Goal: Complete application form: Complete application form

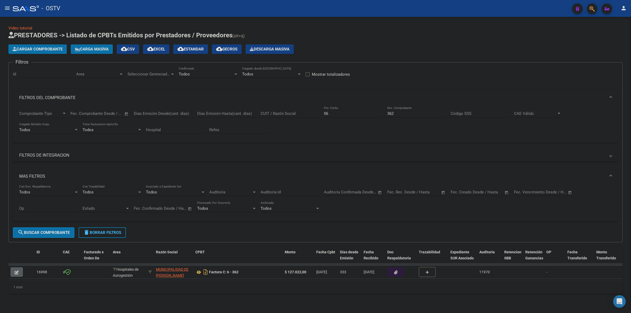
drag, startPoint x: 102, startPoint y: 232, endPoint x: 111, endPoint y: 220, distance: 14.7
click at [102, 232] on span "delete Borrar Filtros" at bounding box center [102, 232] width 38 height 5
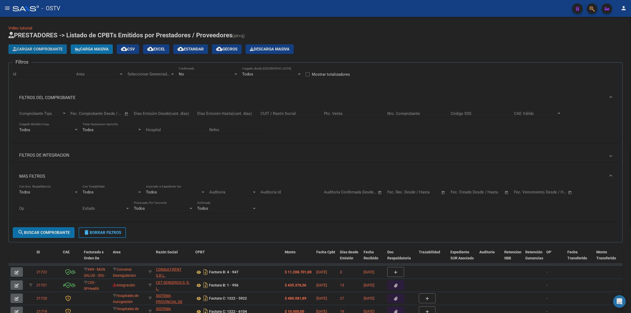
click at [62, 49] on span "Cargar Comprobante" at bounding box center [38, 49] width 50 height 5
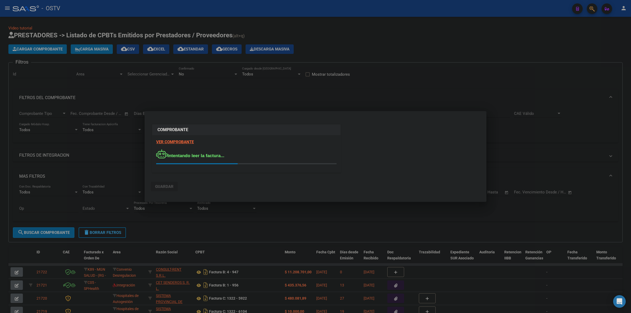
click at [261, 179] on mat-dialog-actions "Guardar" at bounding box center [315, 185] width 329 height 20
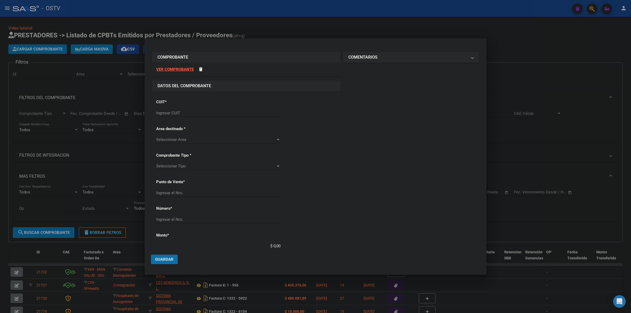
click at [199, 113] on input "Ingresar CUIT" at bounding box center [218, 113] width 124 height 5
type input "30-69182284-9"
type input "1322"
type input "30-69182284-9"
drag, startPoint x: 195, startPoint y: 222, endPoint x: 194, endPoint y: 220, distance: 2.7
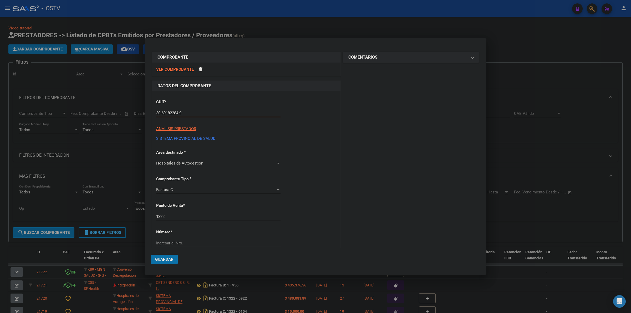
click at [194, 221] on div "1322 Ingresar el Nro." at bounding box center [218, 219] width 124 height 13
click at [193, 219] on div "1322 Ingresar el Nro." at bounding box center [218, 217] width 124 height 8
type input "1322"
type input "5922"
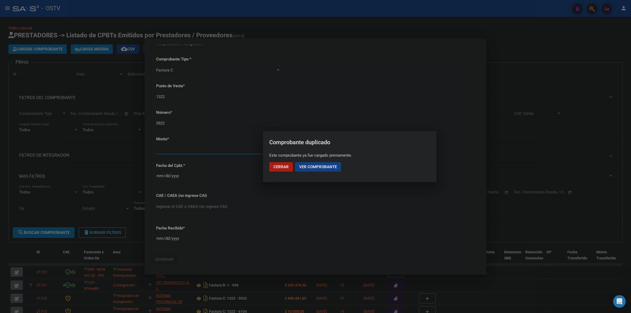
scroll to position [126, 0]
click at [329, 168] on span "Ver comprobante" at bounding box center [318, 166] width 38 height 5
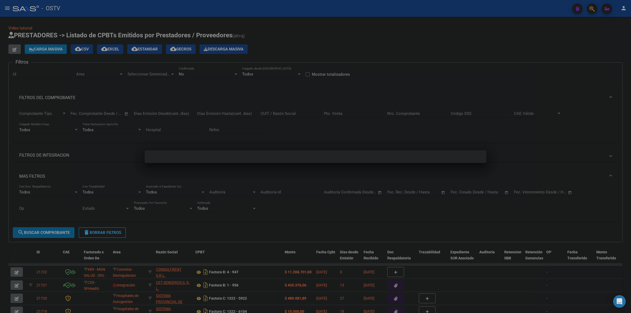
scroll to position [0, 0]
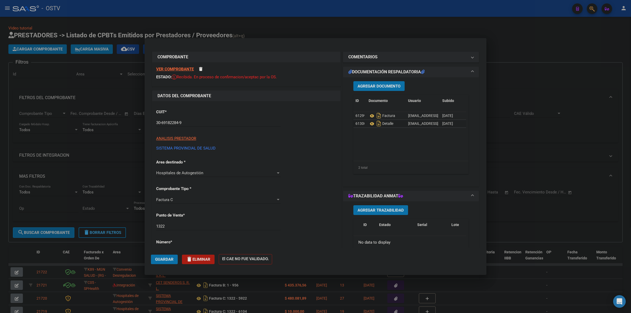
drag, startPoint x: 535, startPoint y: 69, endPoint x: 616, endPoint y: 66, distance: 81.5
click at [535, 69] on div at bounding box center [315, 156] width 631 height 313
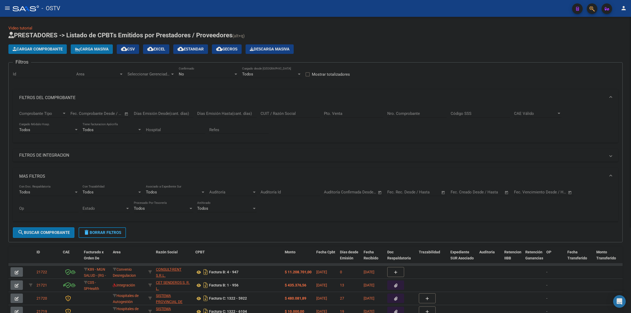
click at [53, 46] on button "Cargar Comprobante" at bounding box center [37, 48] width 58 height 9
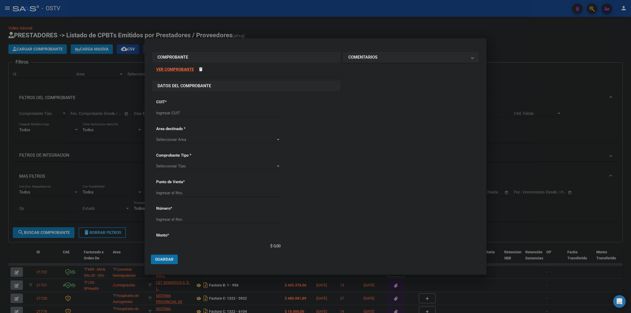
click at [194, 110] on div "Ingresar CUIT" at bounding box center [218, 113] width 124 height 8
click at [194, 114] on input "Ingresar CUIT" at bounding box center [218, 113] width 124 height 5
type input "30-69182284-9"
type input "1322"
type input "6103"
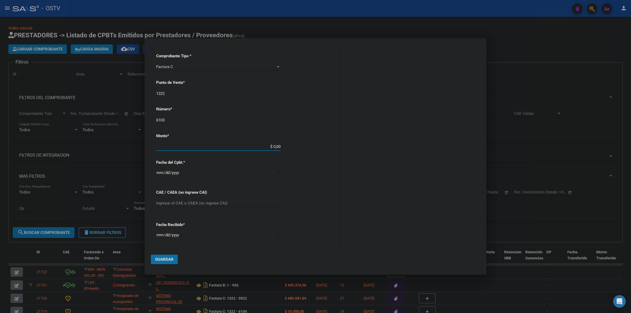
scroll to position [121, 0]
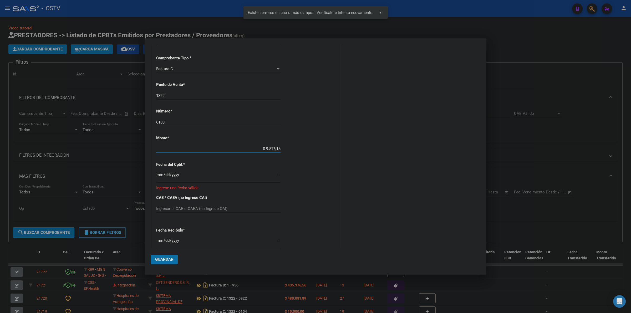
type input "$ 98.761,39"
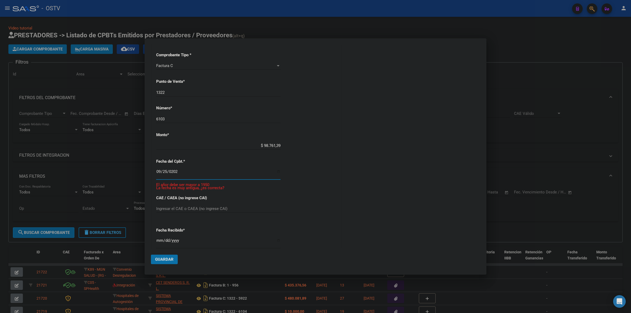
type input "[DATE]"
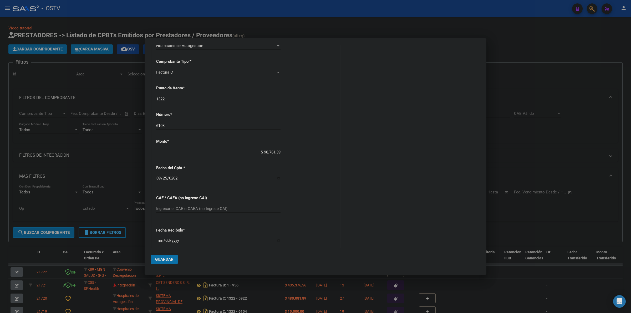
scroll to position [217, 0]
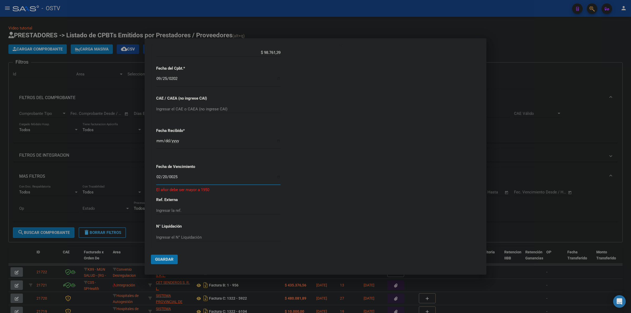
click at [160, 177] on input "0025-02-20" at bounding box center [218, 179] width 124 height 8
type input "[DATE]"
click at [166, 257] on button "Guardar" at bounding box center [164, 259] width 27 height 9
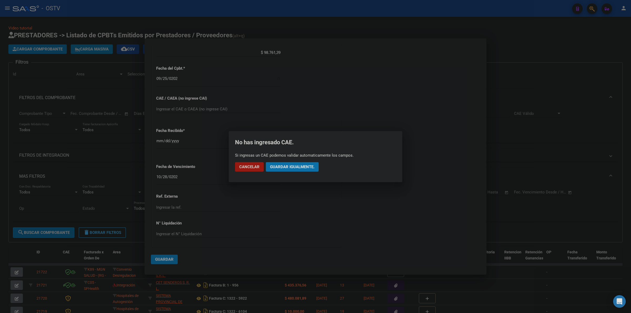
drag, startPoint x: 283, startPoint y: 170, endPoint x: 301, endPoint y: 166, distance: 18.9
click at [284, 169] on button "Guardar igualmente." at bounding box center [292, 166] width 53 height 9
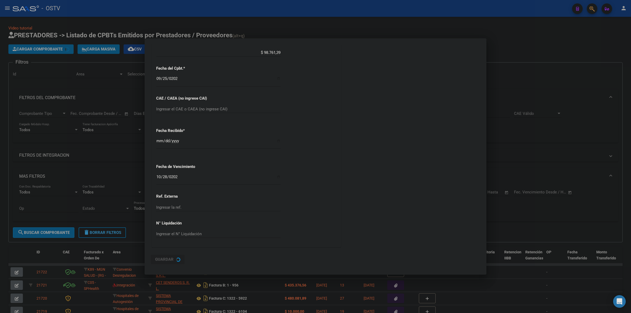
scroll to position [0, 0]
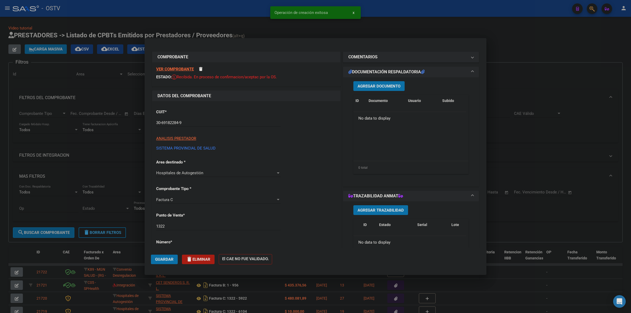
click at [370, 89] on button "Agregar Documento" at bounding box center [378, 86] width 51 height 10
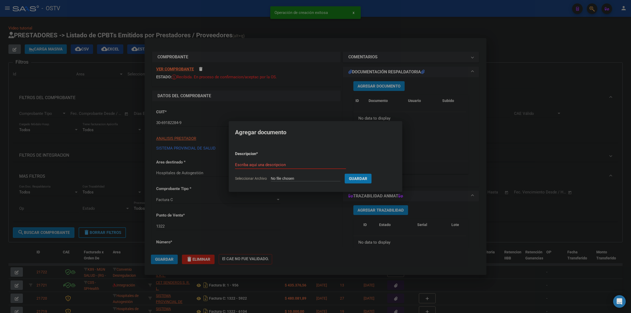
type input "C:\fakepath\FACTURA - 1322 6103 - AO SAN [PERSON_NAME].pdf"
type input "FACTURA"
click at [372, 174] on button "Guardar" at bounding box center [385, 179] width 27 height 10
click at [367, 87] on span "Agregar Documento" at bounding box center [378, 86] width 43 height 5
type input "C:\fakepath\DETALLE - 1322 6103 - AO [GEOGRAPHIC_DATA][PERSON_NAME]pdf"
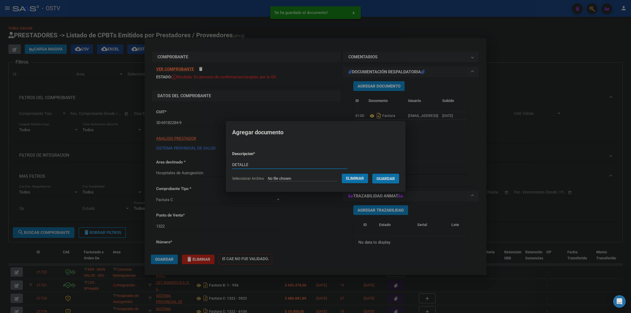
type input "DETALLE"
click at [372, 174] on button "Guardar" at bounding box center [385, 179] width 27 height 10
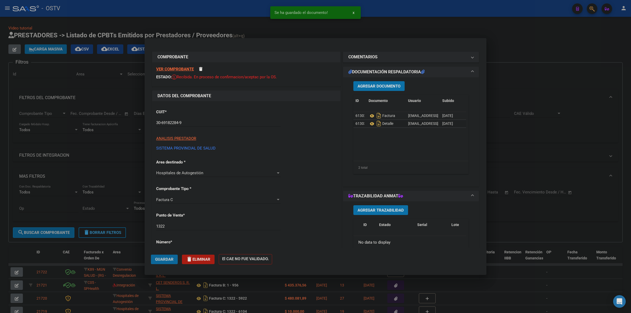
click at [162, 260] on span "Guardar" at bounding box center [164, 259] width 18 height 5
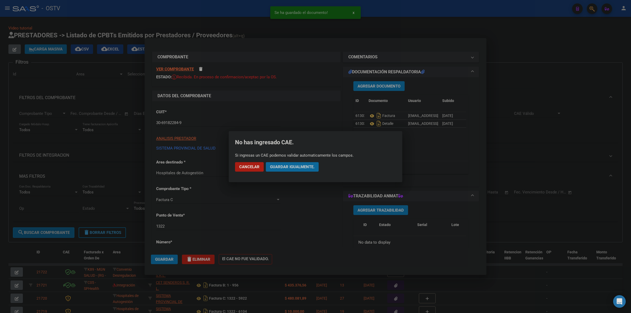
drag, startPoint x: 279, startPoint y: 169, endPoint x: 604, endPoint y: 80, distance: 336.8
click at [280, 168] on span "Guardar igualmente." at bounding box center [292, 166] width 44 height 5
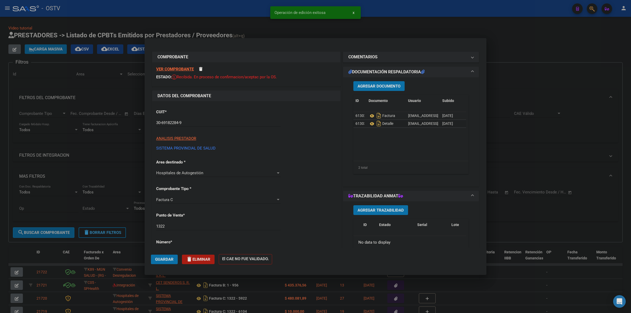
click at [271, 29] on div at bounding box center [315, 156] width 631 height 313
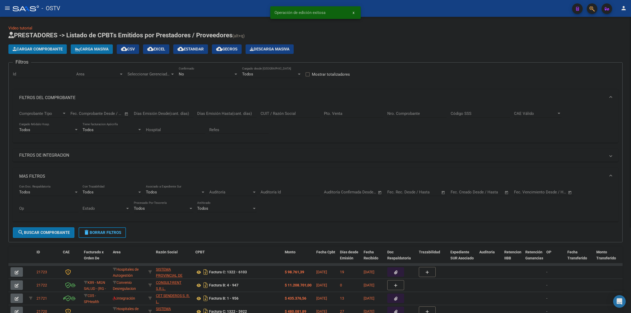
drag, startPoint x: 34, startPoint y: 55, endPoint x: 37, endPoint y: 49, distance: 6.7
click at [34, 55] on app-list-header "PRESTADORES -> Listado de CPBTs Emitidos por Prestadores / Proveedores (alt+q) …" at bounding box center [315, 136] width 614 height 211
click at [38, 48] on span "Cargar Comprobante" at bounding box center [38, 49] width 50 height 5
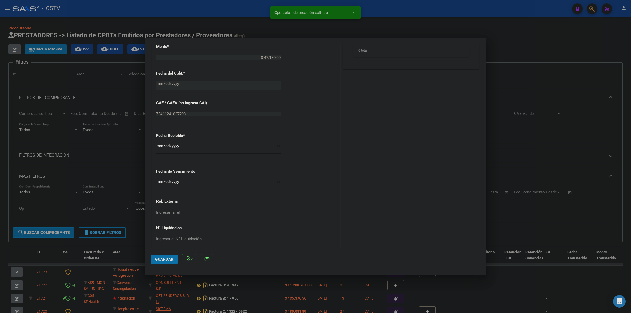
scroll to position [246, 0]
click at [160, 175] on input "Ingresar la fecha" at bounding box center [218, 178] width 124 height 8
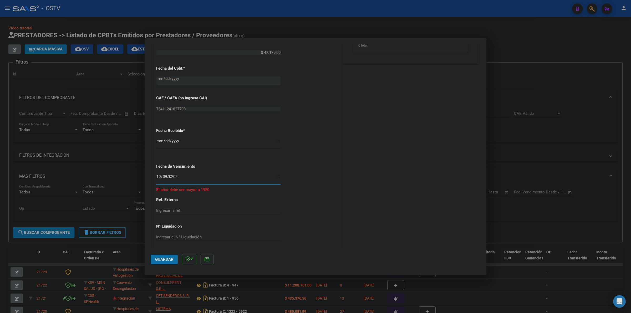
type input "[DATE]"
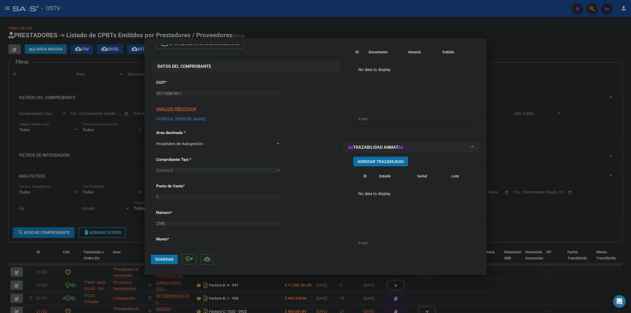
scroll to position [0, 0]
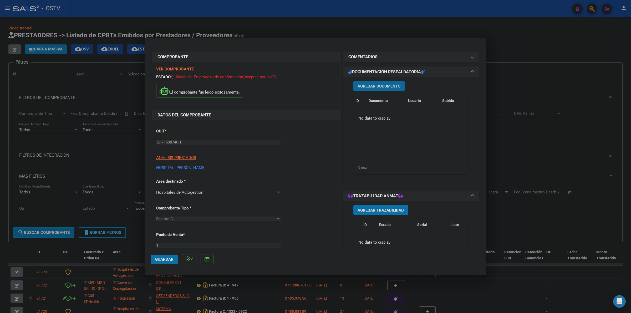
click at [376, 87] on span "Agregar Documento" at bounding box center [378, 86] width 43 height 5
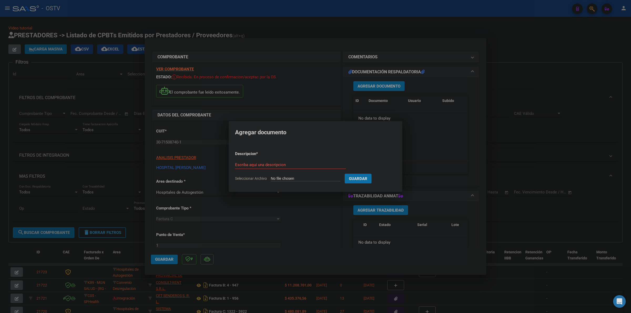
type input "C:\fakepath\FACTURA - 1 2785 - HOSPITAL [PERSON_NAME].pdf"
type input "FACTURA"
click at [372, 174] on button "Guardar" at bounding box center [385, 179] width 27 height 10
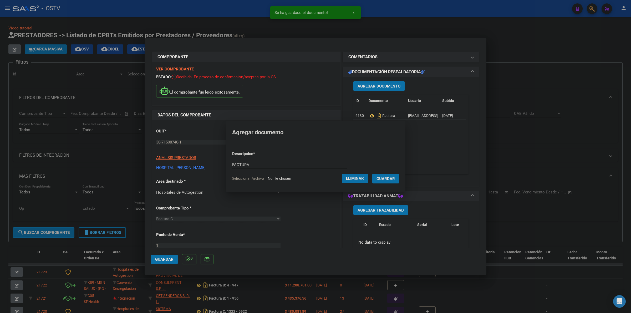
click at [372, 87] on span "Agregar Documento" at bounding box center [378, 86] width 43 height 5
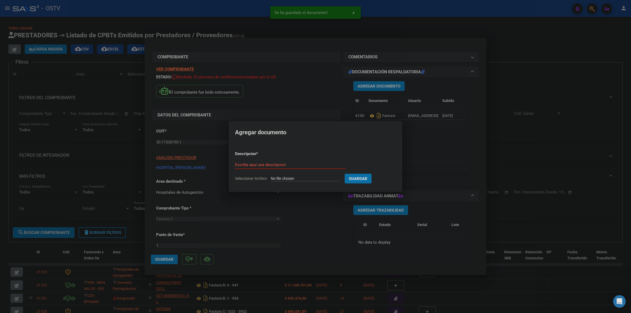
type input "C:\fakepath\ANEXO - 1 2785 - HOSPITAL [PERSON_NAME].pdf"
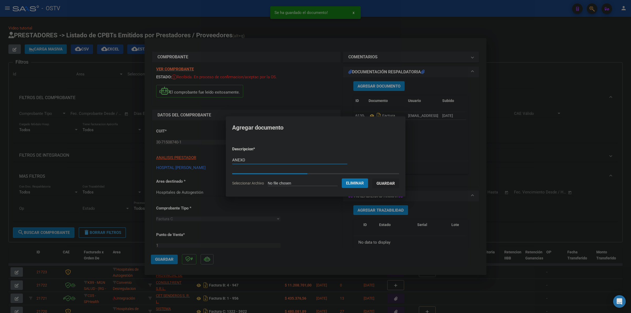
type input "ANEXO"
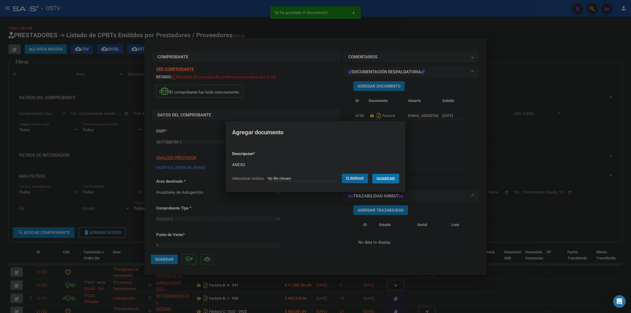
drag, startPoint x: 392, startPoint y: 177, endPoint x: 239, endPoint y: 221, distance: 158.9
click at [392, 177] on span "Guardar" at bounding box center [385, 178] width 18 height 5
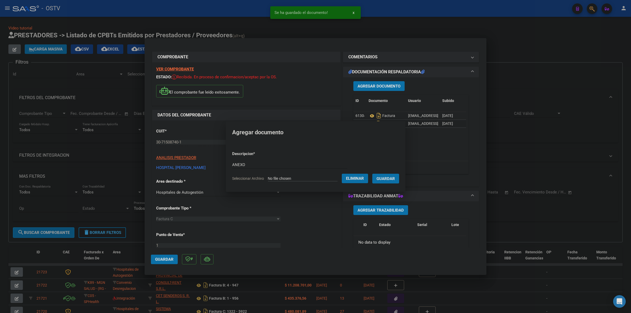
click at [168, 260] on span "Guardar" at bounding box center [164, 259] width 18 height 5
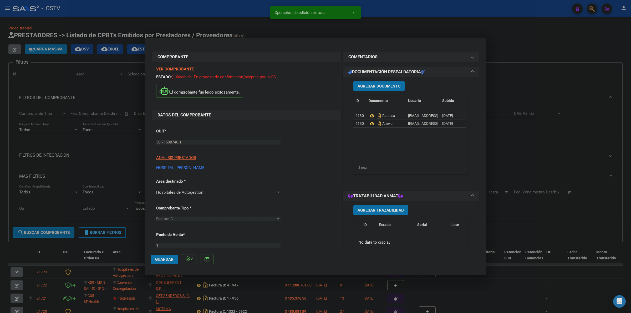
drag, startPoint x: 213, startPoint y: 15, endPoint x: 36, endPoint y: 53, distance: 181.1
click at [206, 16] on div at bounding box center [315, 156] width 631 height 313
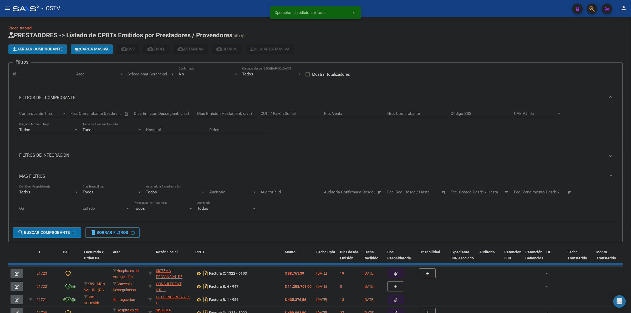
click at [37, 49] on span "Cargar Comprobante" at bounding box center [38, 49] width 50 height 5
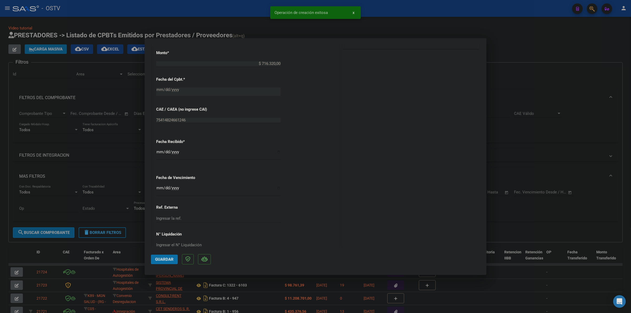
scroll to position [273, 0]
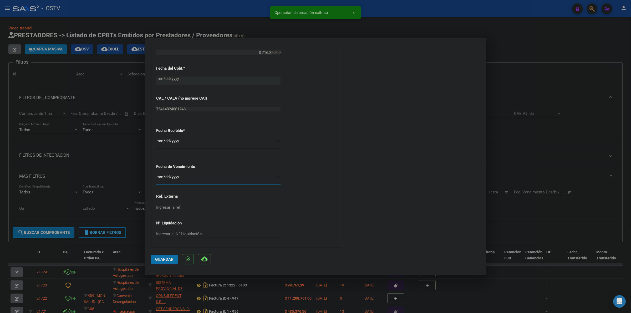
click at [161, 179] on input "Ingresar la fecha" at bounding box center [218, 179] width 124 height 8
type input "[DATE]"
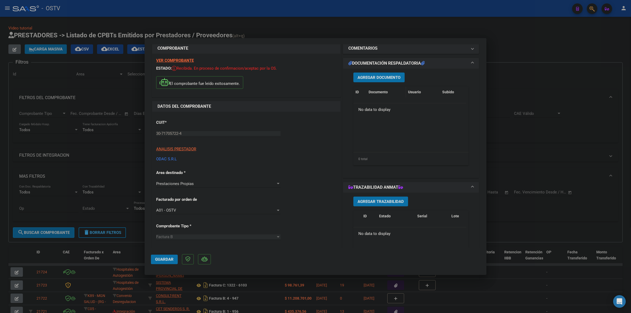
scroll to position [0, 0]
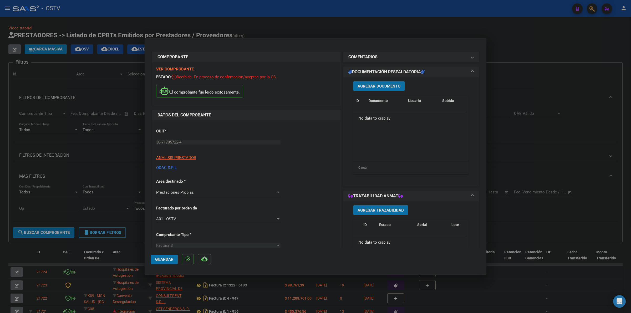
drag, startPoint x: 384, startPoint y: 92, endPoint x: 384, endPoint y: 89, distance: 3.4
click at [384, 91] on div "Agregar Documento ID Documento Usuario Subido Acción No data to display 0 total…" at bounding box center [410, 129] width 123 height 105
click at [384, 89] on button "Agregar Documento" at bounding box center [378, 86] width 51 height 10
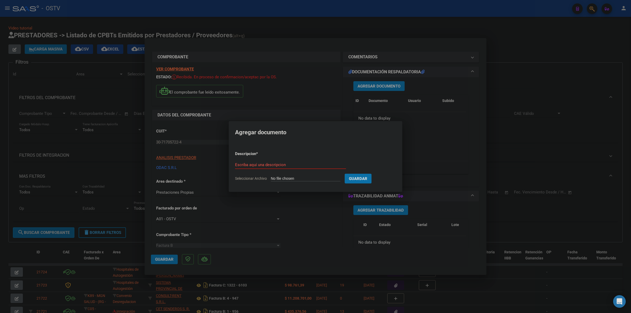
type input "C:\fakepath\FACTURA - 2 205 - ODAC SRL.pdf"
type input "FACTURA"
click at [372, 174] on button "Guardar" at bounding box center [385, 179] width 27 height 10
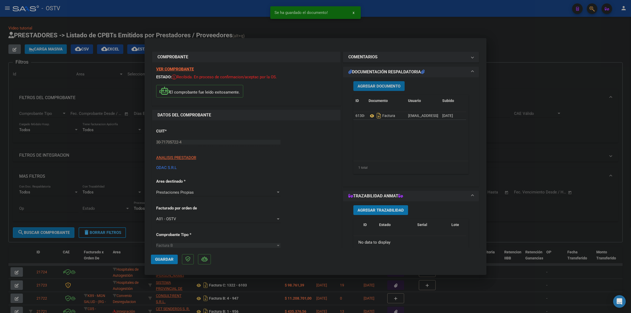
drag, startPoint x: 166, startPoint y: 257, endPoint x: 189, endPoint y: 249, distance: 24.7
click at [166, 257] on span "Guardar" at bounding box center [164, 259] width 18 height 5
click at [367, 87] on span "Agregar Documento" at bounding box center [378, 86] width 43 height 5
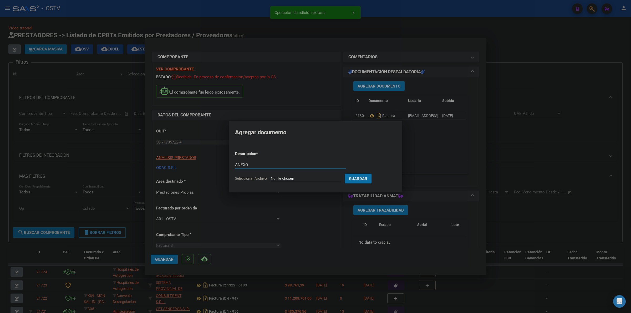
type input "ANEXO"
type input "C:\fakepath\ANEXO - 2 205 - ODAC SRL.pdf"
click at [388, 179] on span "Guardar" at bounding box center [385, 178] width 18 height 5
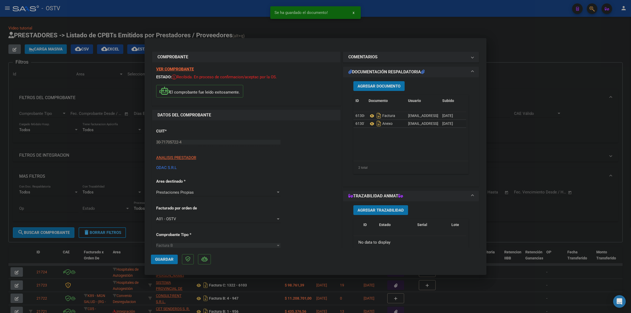
click at [171, 256] on button "Guardar" at bounding box center [164, 259] width 27 height 9
click at [404, 26] on div at bounding box center [315, 156] width 631 height 313
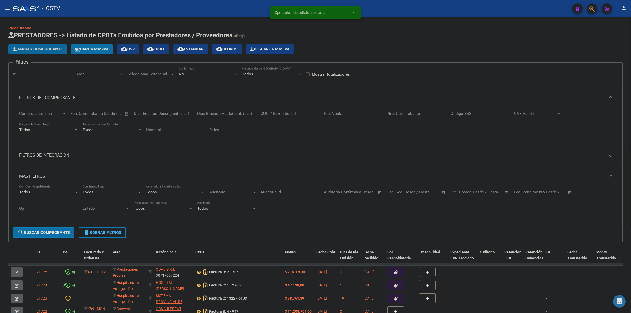
click at [45, 51] on button "Cargar Comprobante" at bounding box center [37, 48] width 58 height 9
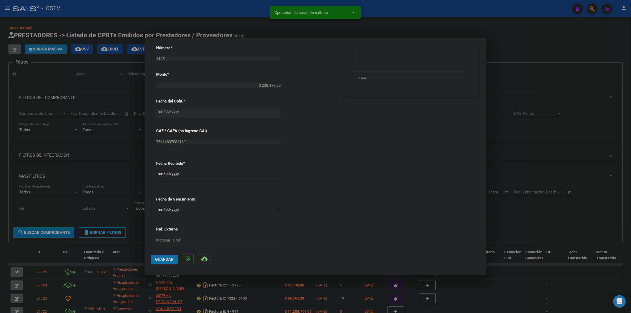
scroll to position [246, 0]
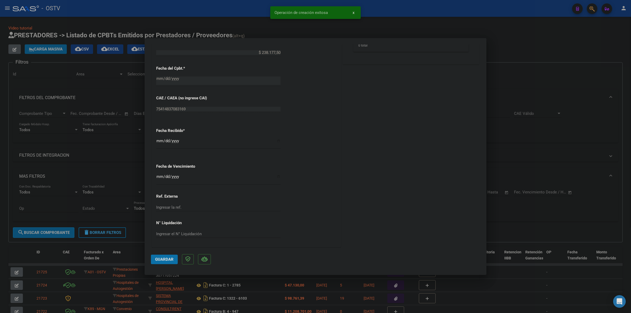
click at [158, 175] on input "Ingresar la fecha" at bounding box center [218, 178] width 124 height 8
type input "[DATE]"
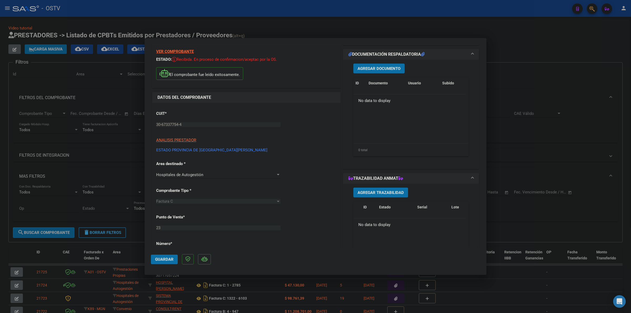
scroll to position [6, 0]
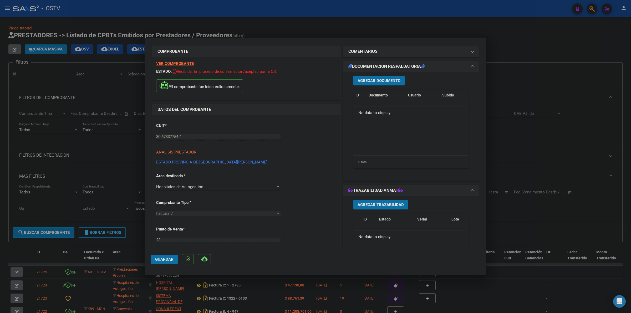
click at [390, 78] on span "Agregar Documento" at bounding box center [378, 80] width 43 height 5
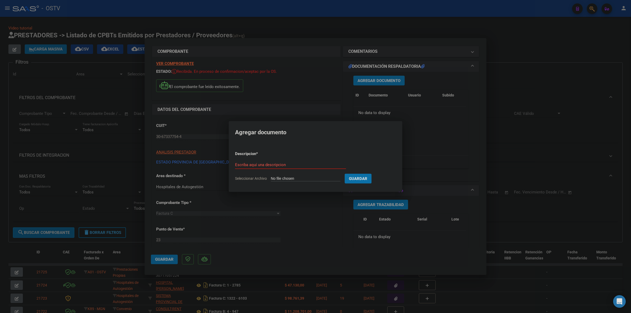
type input "C:\fakepath\FACTURA - 23 4145 - ESTADO PROVINCIA DE [GEOGRAPHIC_DATA][PERSON_NA…"
type input "FACTURA"
click at [372, 174] on button "Guardar" at bounding box center [385, 179] width 27 height 10
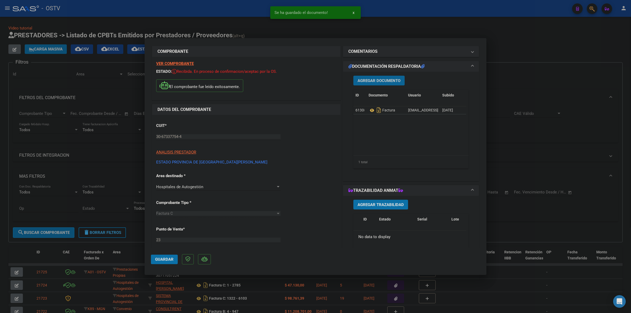
click at [374, 80] on span "Agregar Documento" at bounding box center [378, 80] width 43 height 5
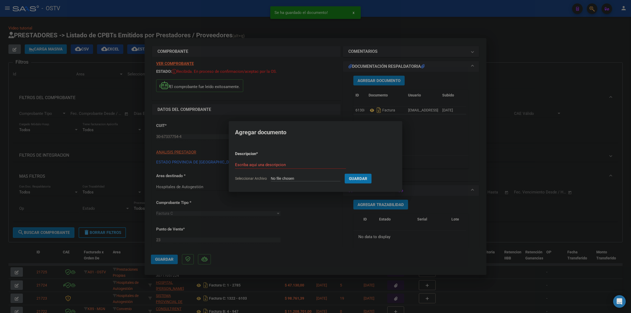
type input "C:\fakepath\ANEXO - 23 4145 - ESTADO [GEOGRAPHIC_DATA][PERSON_NAME]pdf"
type input "ANEXO"
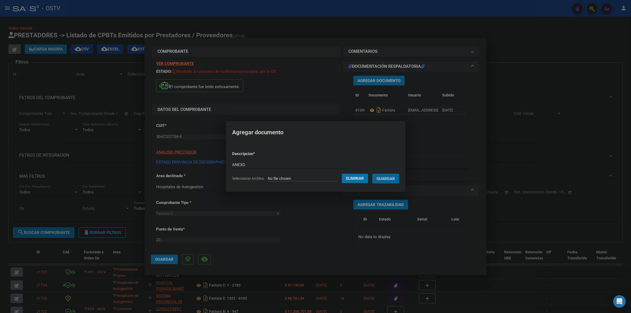
click at [372, 174] on button "Guardar" at bounding box center [385, 179] width 27 height 10
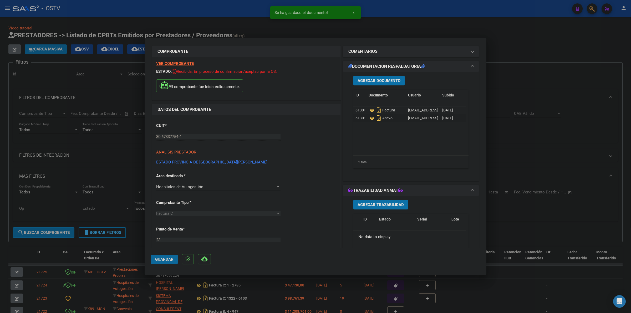
click at [172, 258] on span "Guardar" at bounding box center [164, 259] width 18 height 5
click at [556, 53] on div at bounding box center [315, 156] width 631 height 313
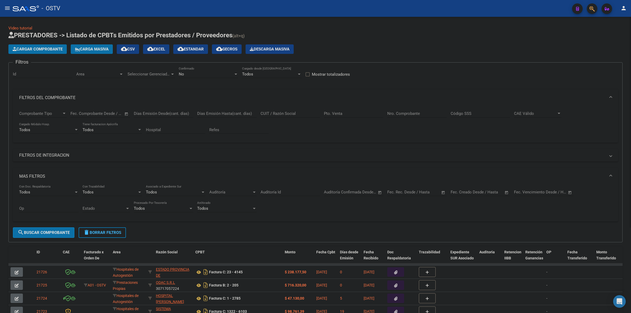
click at [59, 45] on button "Cargar Comprobante" at bounding box center [37, 48] width 58 height 9
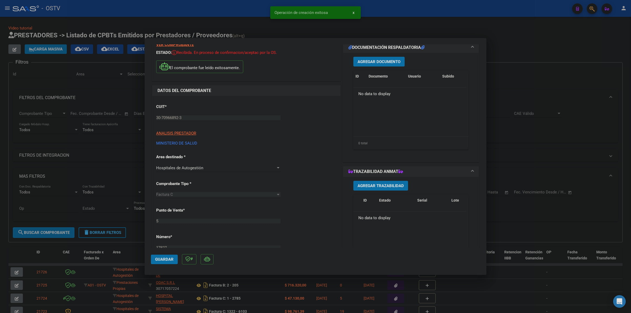
scroll to position [0, 0]
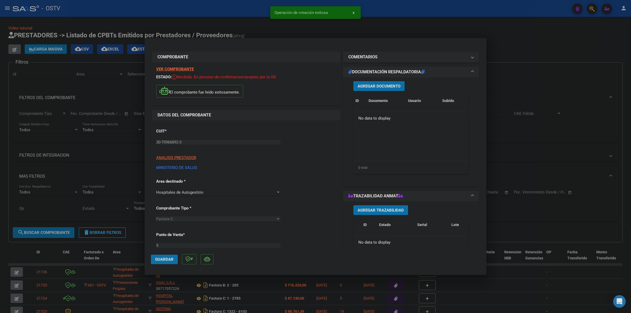
click at [382, 90] on button "Agregar Documento" at bounding box center [378, 86] width 51 height 10
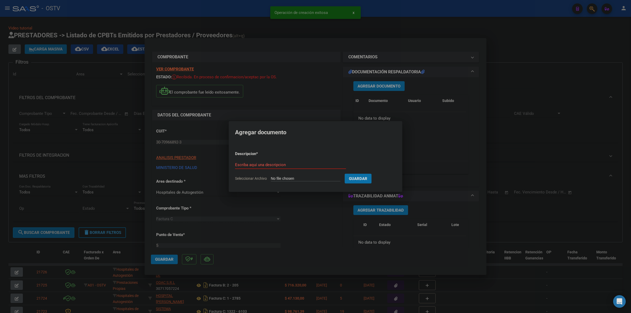
type input "C:\fakepath\FACTURA - 5 17827 - MINISTERIO DE SALUD.pdf"
type input "FACTURA"
click at [372, 174] on button "Guardar" at bounding box center [385, 179] width 27 height 10
click at [385, 84] on span "Agregar Documento" at bounding box center [378, 86] width 43 height 5
type input "C:\fakepath\ANEXO - 5 17827 - MINISTERIO DE SALUD.pdf"
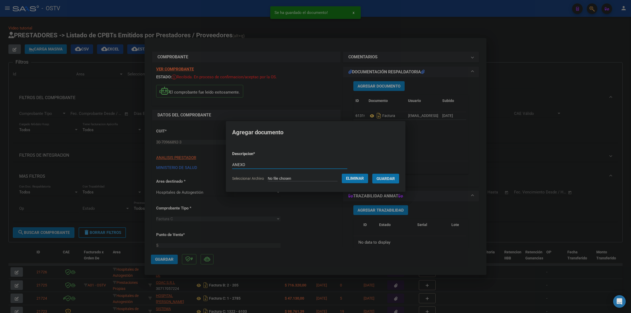
type input "ANEXO"
click at [372, 174] on button "Guardar" at bounding box center [385, 179] width 27 height 10
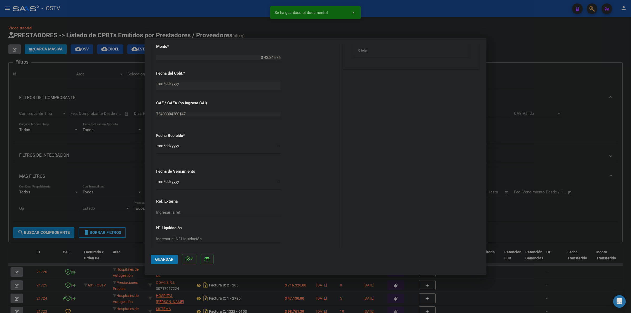
scroll to position [246, 0]
click at [158, 176] on input "Ingresar la fecha" at bounding box center [218, 178] width 124 height 8
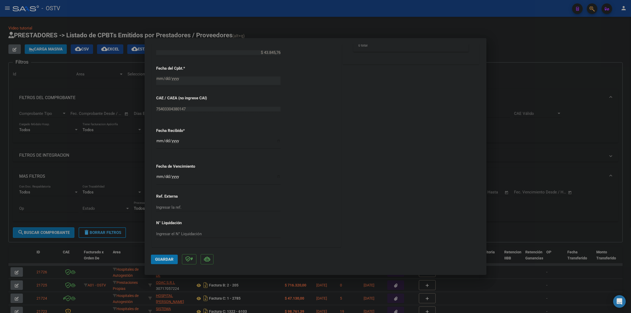
click at [158, 177] on input "Ingresar la fecha" at bounding box center [218, 178] width 124 height 8
type input "[DATE]"
click at [160, 262] on button "Guardar" at bounding box center [164, 259] width 27 height 9
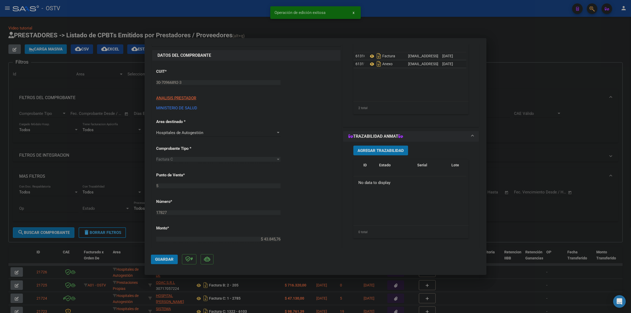
scroll to position [0, 0]
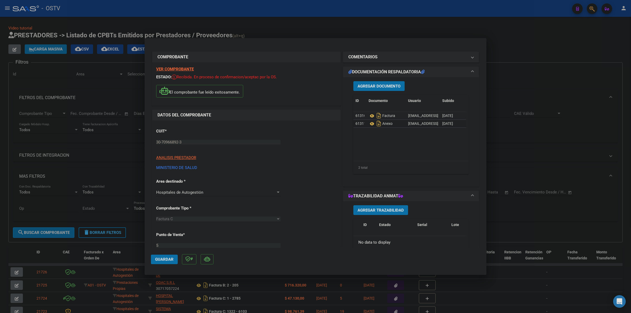
click at [156, 260] on span "Guardar" at bounding box center [164, 259] width 18 height 5
click at [164, 258] on span "Guardar" at bounding box center [164, 259] width 18 height 5
click at [513, 25] on div at bounding box center [315, 156] width 631 height 313
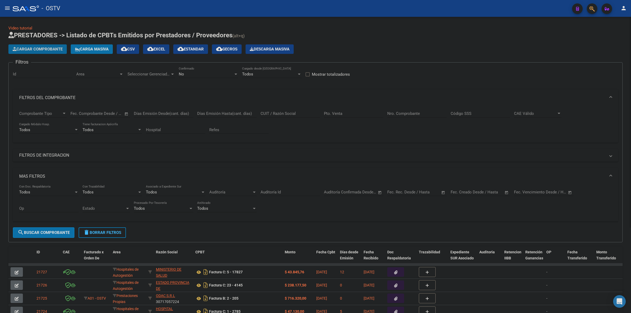
click at [43, 50] on span "Cargar Comprobante" at bounding box center [38, 49] width 50 height 5
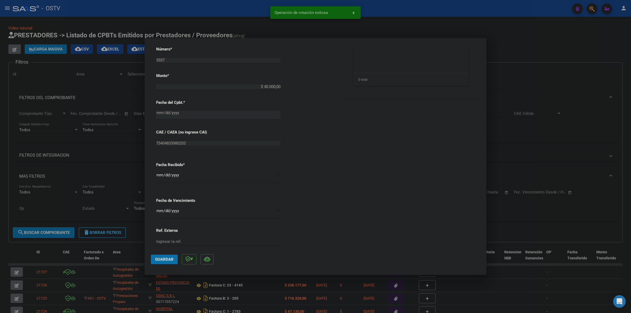
scroll to position [230, 0]
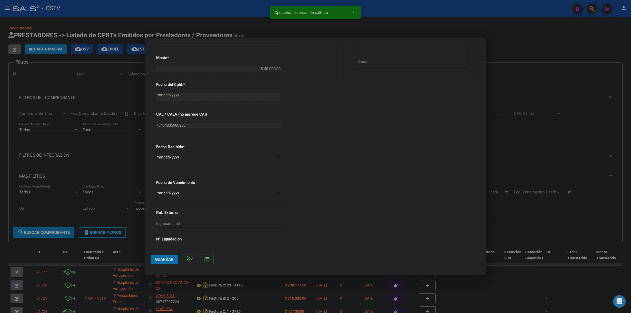
click at [157, 196] on input "Ingresar la fecha" at bounding box center [218, 195] width 124 height 8
type input "[DATE]"
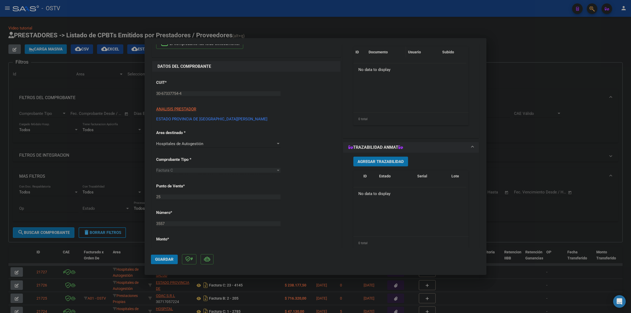
scroll to position [0, 0]
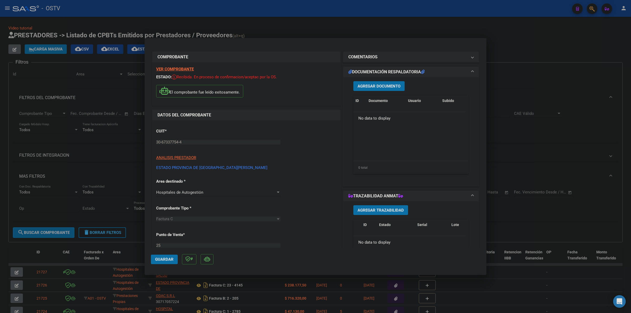
click at [385, 90] on button "Agregar Documento" at bounding box center [378, 86] width 51 height 10
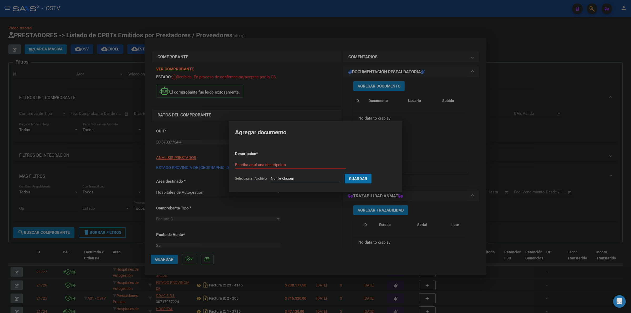
type input "C:\fakepath\FACTURA - 25 3557 - ESTADO PROVINCIA DE [GEOGRAPHIC_DATA][PERSON_NA…"
type input "FACTURA"
click at [372, 174] on button "Guardar" at bounding box center [385, 179] width 27 height 10
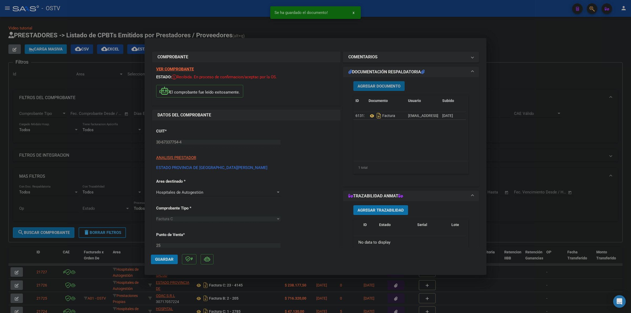
click at [397, 86] on span "Agregar Documento" at bounding box center [378, 86] width 43 height 5
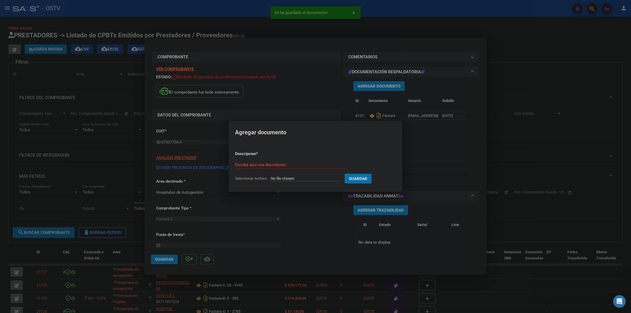
type input "C:\fakepath\DETALLE - 25 3557 - ESTADO [GEOGRAPHIC_DATA][PERSON_NAME]pdf"
type input "DETALLE"
click at [372, 174] on button "Guardar" at bounding box center [385, 179] width 27 height 10
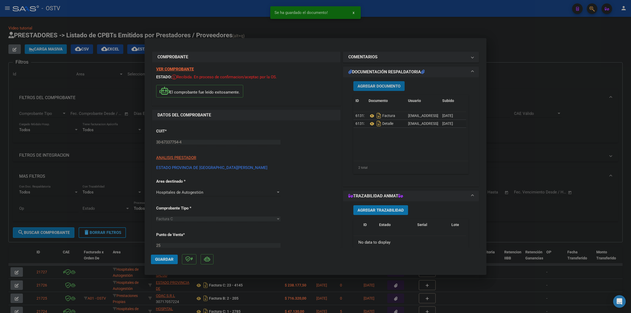
click at [166, 260] on span "Guardar" at bounding box center [164, 259] width 18 height 5
drag, startPoint x: 519, startPoint y: 57, endPoint x: 347, endPoint y: 76, distance: 173.1
click at [519, 57] on div at bounding box center [315, 156] width 631 height 313
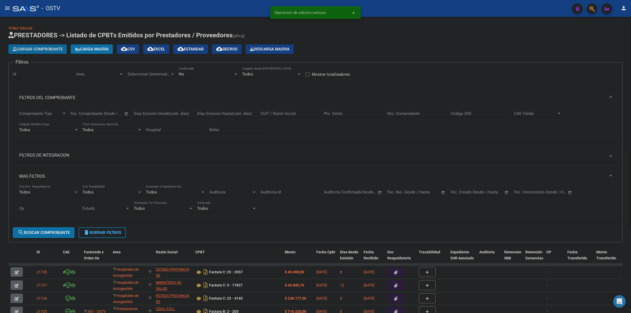
click at [48, 51] on button "Cargar Comprobante" at bounding box center [37, 48] width 58 height 9
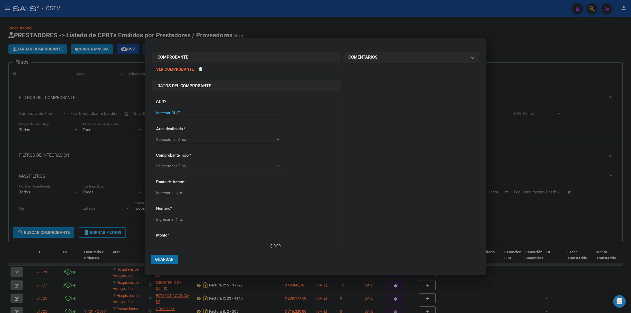
click at [170, 115] on input "Ingresar CUIT" at bounding box center [218, 113] width 124 height 5
type input "14-10"
type input "3"
type input "27-06534153-6"
type input "3"
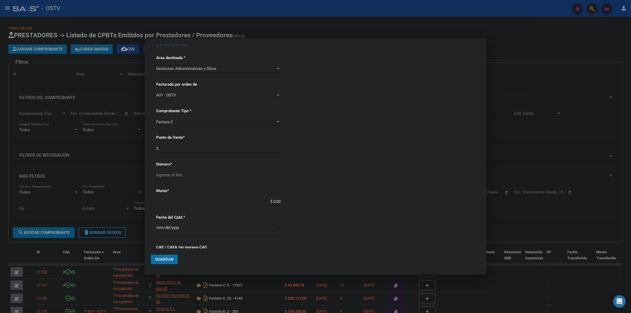
scroll to position [109, 0]
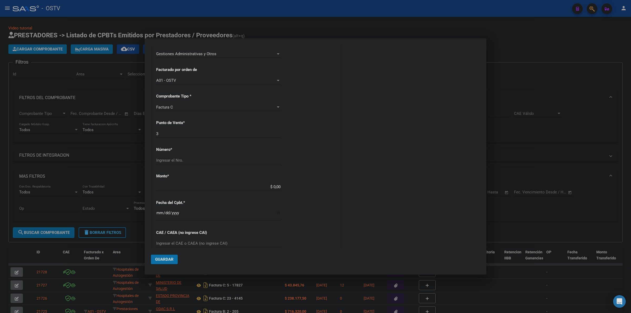
type input "27-06534153-6"
click at [178, 159] on input "Ingresar el Nro." at bounding box center [218, 160] width 124 height 5
type input "2795"
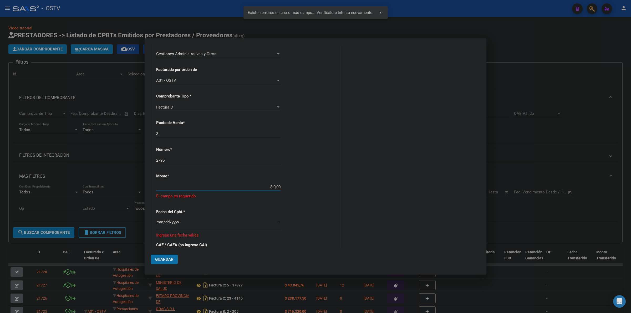
scroll to position [147, 0]
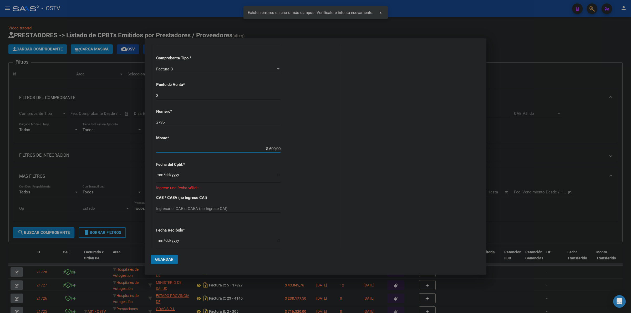
type input "$ 6.000,00"
drag, startPoint x: 182, startPoint y: 175, endPoint x: 166, endPoint y: 175, distance: 16.3
click at [179, 175] on input "Ingresar la fecha" at bounding box center [218, 177] width 124 height 8
click at [186, 208] on input "Ingresar el CAE o CAEA (no ingrese CAI)" at bounding box center [218, 208] width 124 height 5
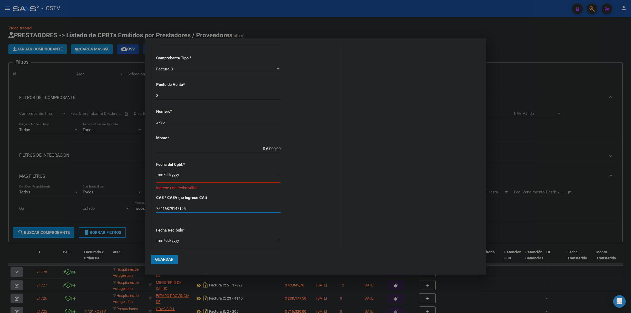
type input "75416879147195"
click at [160, 174] on input "Ingresar la fecha" at bounding box center [218, 177] width 124 height 8
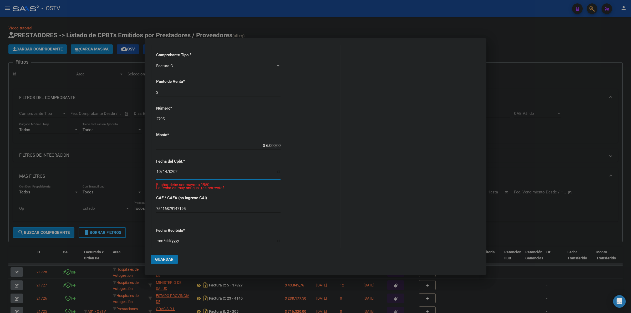
type input "[DATE]"
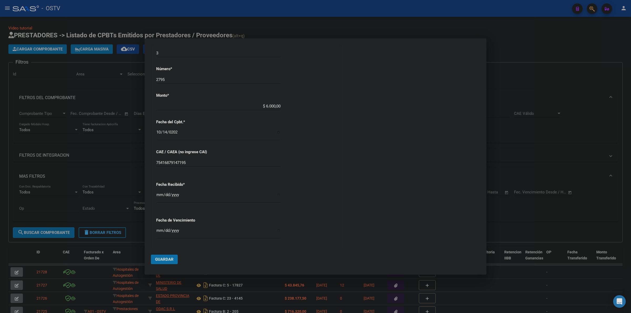
scroll to position [210, 0]
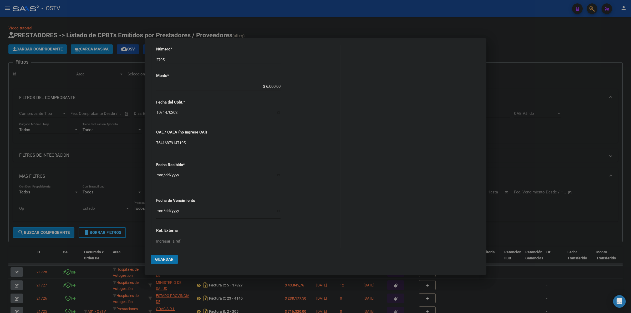
click at [311, 192] on div "CUIT * 27-06534153-6 Ingresar CUIT ANALISIS PRESTADOR [PERSON_NAME] [PERSON_NAM…" at bounding box center [246, 81] width 188 height 399
click at [157, 210] on input "Ingresar la fecha" at bounding box center [218, 213] width 124 height 8
type input "[DATE]"
click at [167, 259] on span "Guardar" at bounding box center [164, 259] width 18 height 5
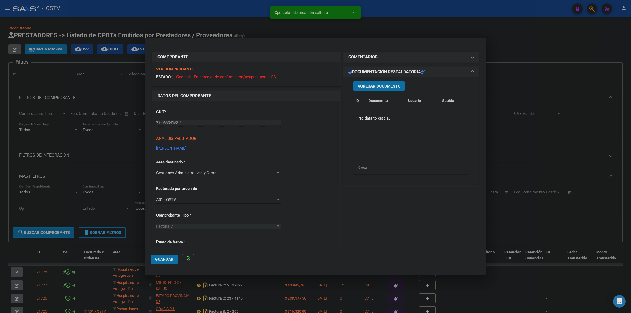
click at [365, 87] on span "Agregar Documento" at bounding box center [378, 86] width 43 height 5
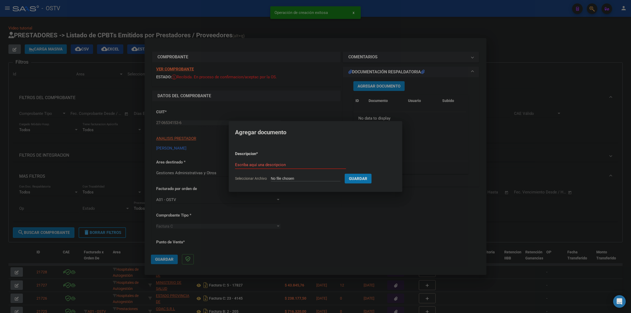
type input "C:\fakepath\FACTURA - 3 2795 - [PERSON_NAME].pdf"
type input "FACTURA"
click at [372, 174] on button "Guardar" at bounding box center [385, 179] width 27 height 10
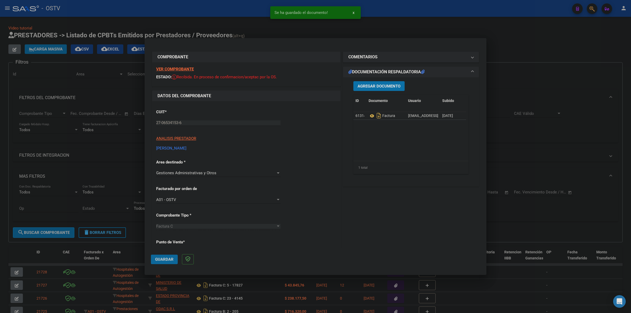
drag, startPoint x: 167, startPoint y: 257, endPoint x: 262, endPoint y: 214, distance: 104.5
click at [167, 257] on span "Guardar" at bounding box center [164, 259] width 18 height 5
drag, startPoint x: 161, startPoint y: 263, endPoint x: 165, endPoint y: 247, distance: 15.9
click at [161, 262] on button "Guardar" at bounding box center [164, 259] width 27 height 9
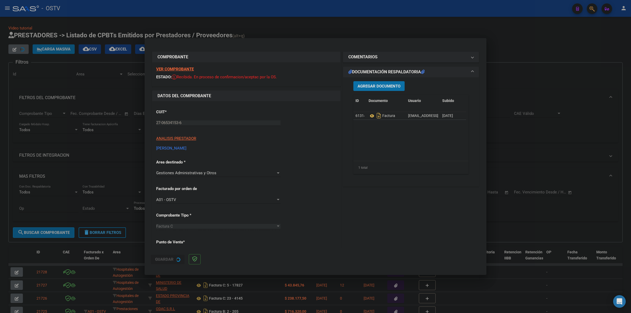
click at [198, 16] on div at bounding box center [315, 156] width 631 height 313
type input "$ 0,00"
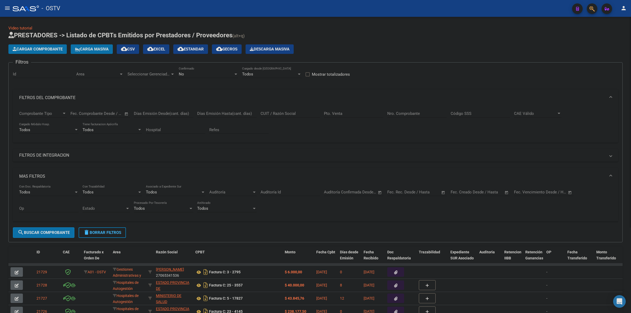
click at [59, 53] on button "Cargar Comprobante" at bounding box center [37, 48] width 58 height 9
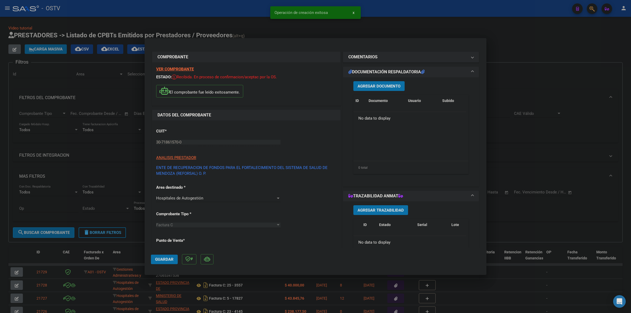
click at [361, 84] on span "Agregar Documento" at bounding box center [378, 86] width 43 height 5
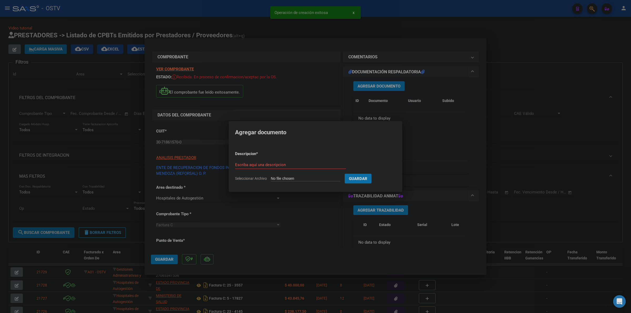
type input "C:\fakepath\FACTURA - 133 175 - REFORSAL.pdf"
type input "FACTURA"
click at [372, 174] on button "Guardar" at bounding box center [385, 179] width 27 height 10
click at [384, 88] on span "Agregar Documento" at bounding box center [378, 86] width 43 height 5
type input "C:\fakepath\ANEXO - 133 175 - REFORSAL.pdf"
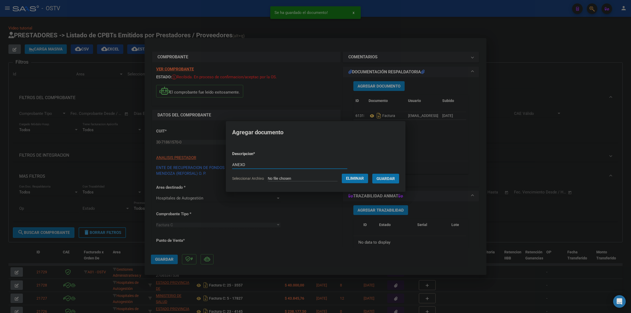
type input "ANEXO"
click at [395, 177] on span "Guardar" at bounding box center [385, 178] width 18 height 5
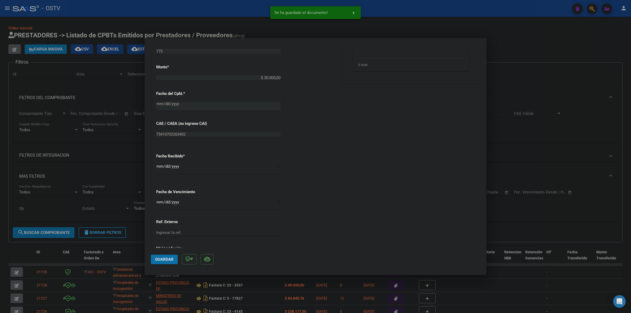
scroll to position [252, 0]
click at [156, 180] on input "Ingresar la fecha" at bounding box center [218, 178] width 124 height 8
click at [158, 177] on input "Ingresar la fecha" at bounding box center [218, 178] width 124 height 8
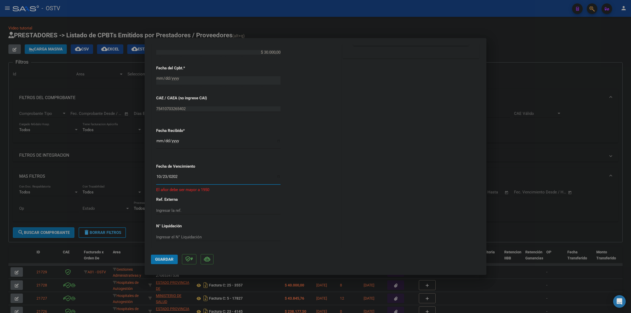
type input "[DATE]"
click at [168, 259] on span "Guardar" at bounding box center [164, 259] width 18 height 5
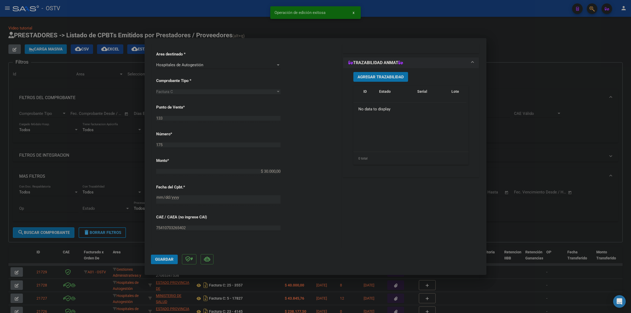
scroll to position [110, 0]
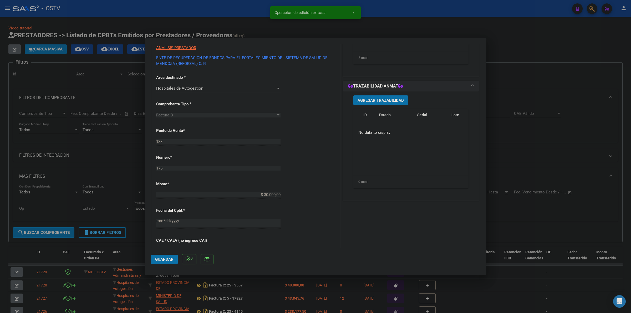
click at [164, 259] on span "Guardar" at bounding box center [164, 259] width 18 height 5
click at [384, 24] on div at bounding box center [315, 156] width 631 height 313
type input "$ 0,00"
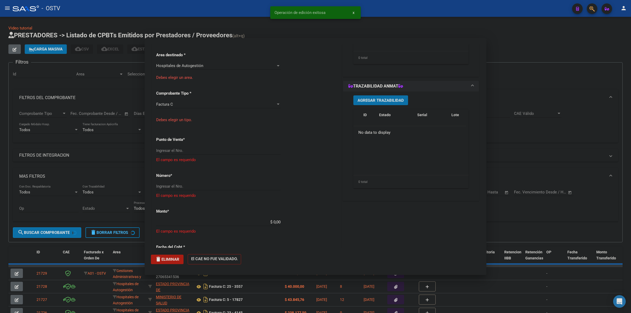
scroll to position [87, 0]
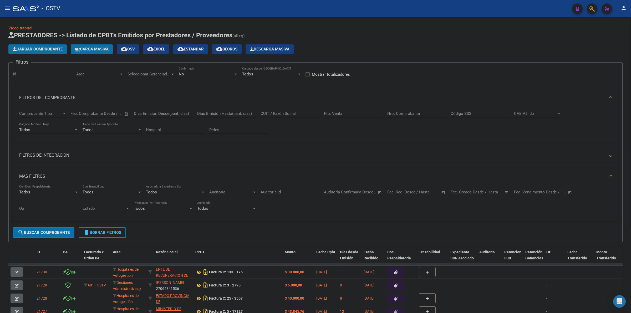
click at [357, 40] on h1 "PRESTADORES -> Listado de CPBTs Emitidos por Prestadores / Proveedores (alt+q)" at bounding box center [315, 35] width 614 height 9
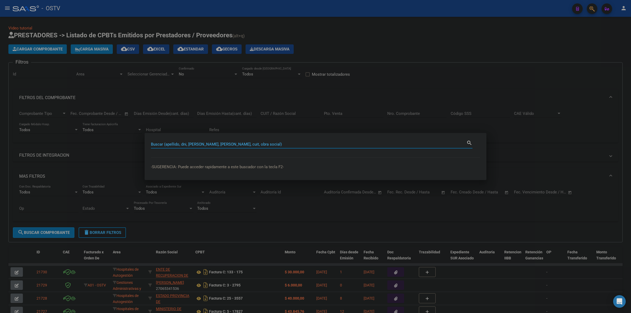
paste input "4456303"
type input "4456303"
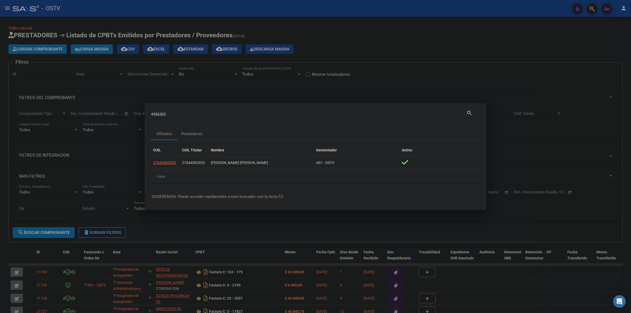
drag, startPoint x: 263, startPoint y: 163, endPoint x: 211, endPoint y: 163, distance: 52.3
click at [211, 163] on div "[PERSON_NAME] [PERSON_NAME]" at bounding box center [261, 163] width 101 height 6
click at [163, 164] on span "27044563032" at bounding box center [164, 163] width 23 height 4
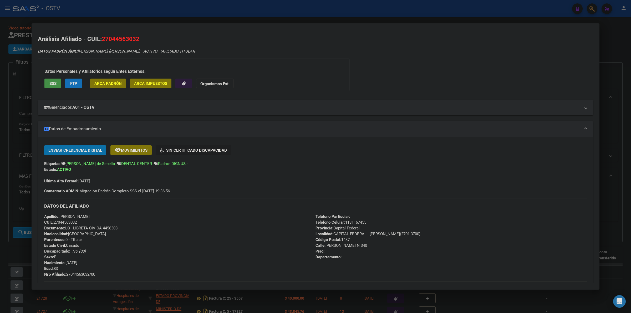
click at [111, 229] on span "Documento: LC - LIBRETA CIVICA 4456303" at bounding box center [80, 228] width 73 height 5
copy span "4456303"
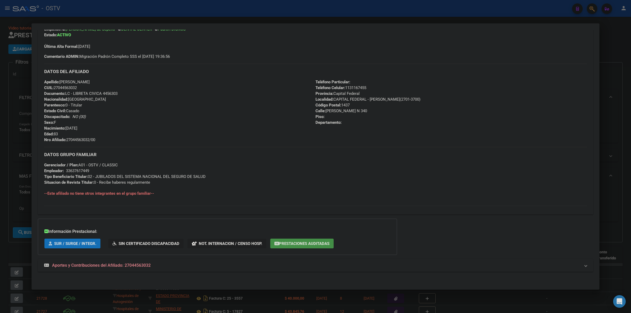
click at [79, 137] on span "Nro Afiliado: 27044563032/00" at bounding box center [69, 139] width 51 height 5
click at [78, 138] on span "Nro Afiliado: 27044563032/00" at bounding box center [69, 139] width 51 height 5
click at [79, 141] on span "Nro Afiliado: 27044563032/00" at bounding box center [69, 139] width 51 height 5
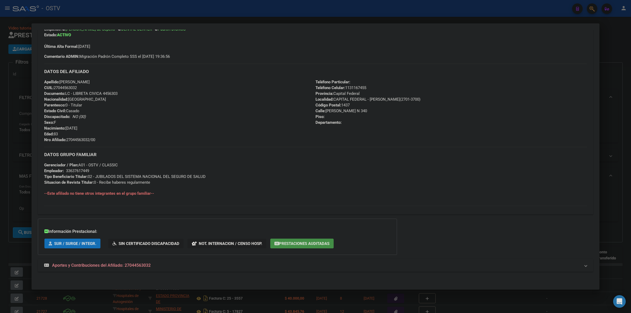
copy span "27044563032"
